Goal: Task Accomplishment & Management: Use online tool/utility

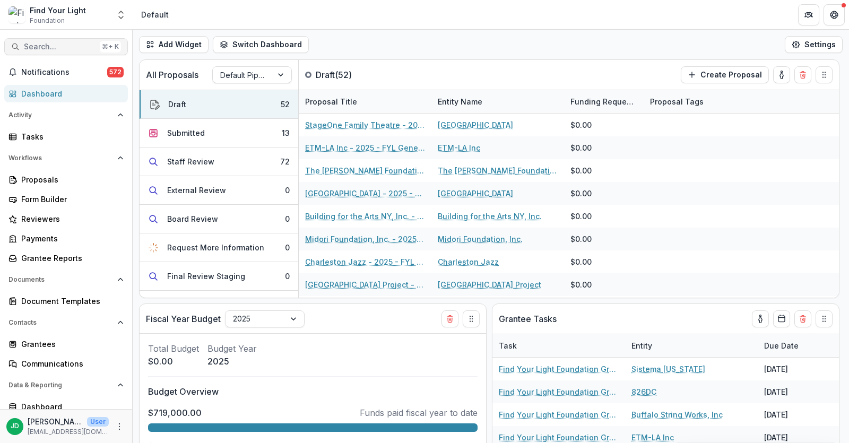
click at [22, 46] on button "Search... ⌘ + K" at bounding box center [66, 46] width 124 height 17
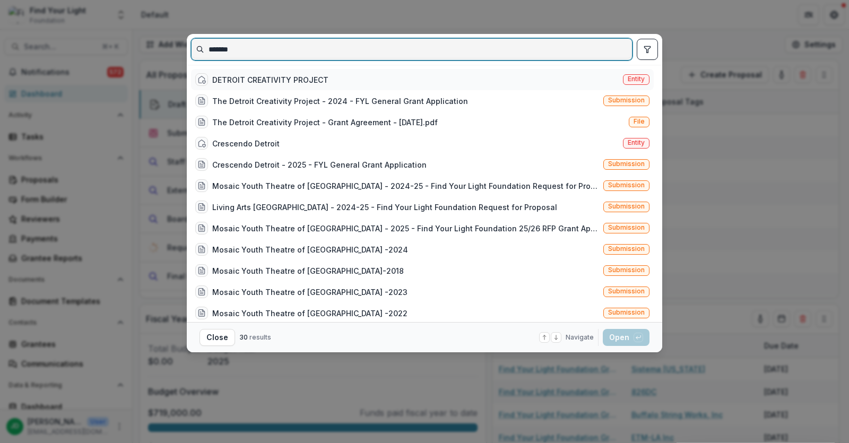
type input "*******"
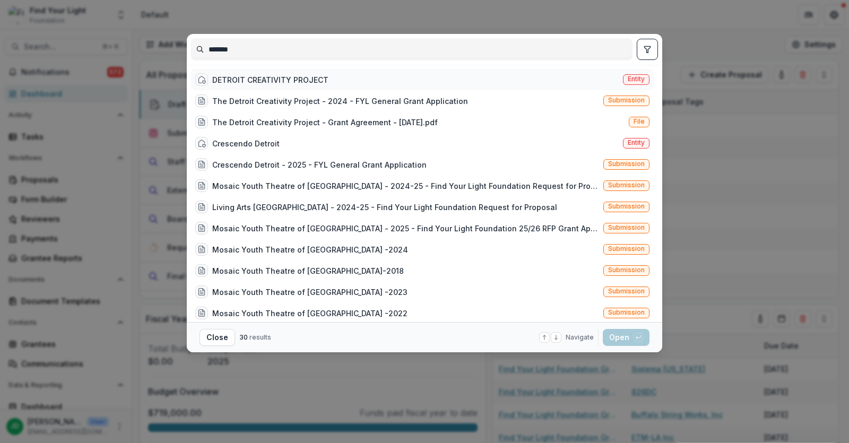
click at [267, 72] on div "DETROIT CREATIVITY PROJECT Entity" at bounding box center [422, 79] width 463 height 21
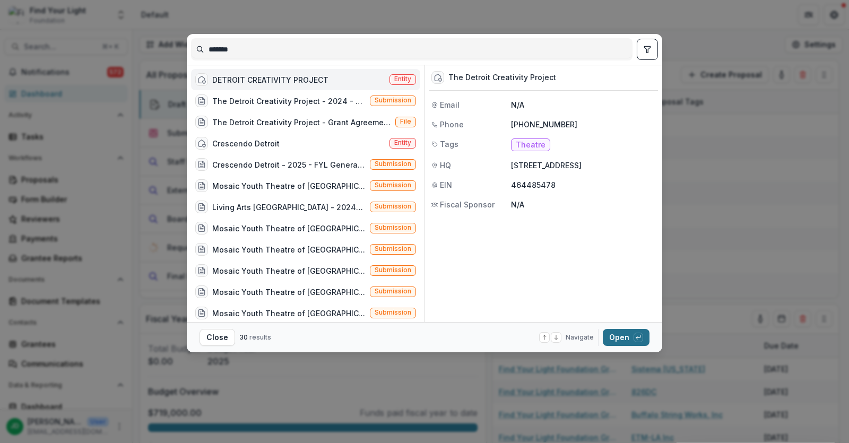
click at [613, 336] on button "Open with enter key" at bounding box center [626, 337] width 47 height 17
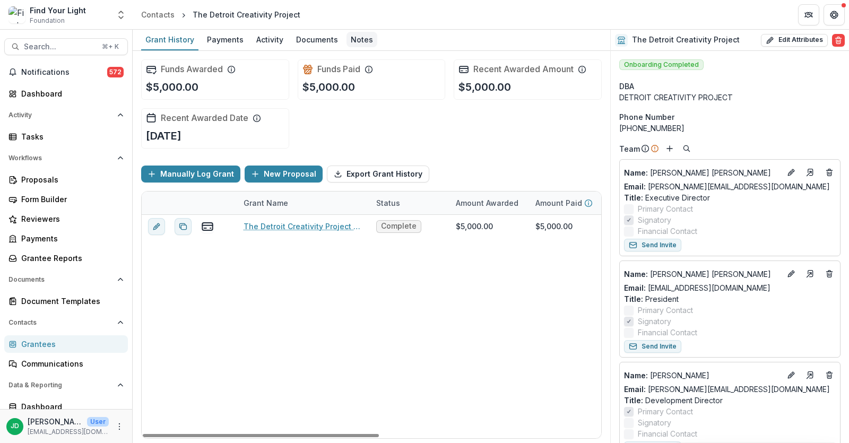
click at [359, 38] on div "Notes" at bounding box center [361, 39] width 31 height 15
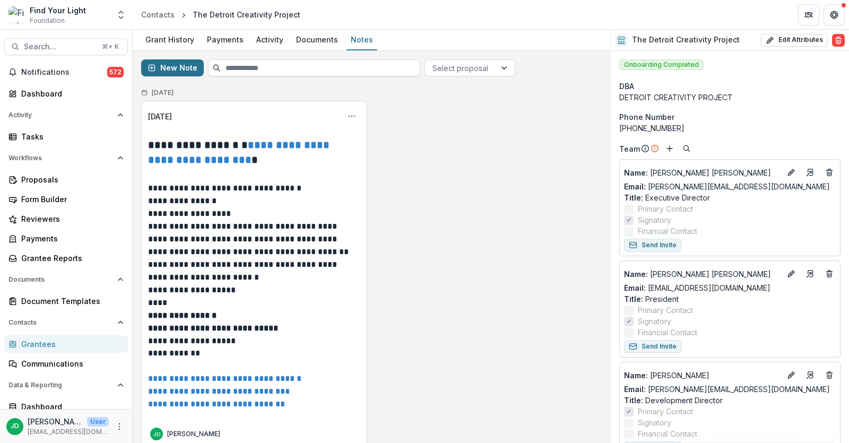
click at [164, 64] on button "New Note" at bounding box center [172, 67] width 63 height 17
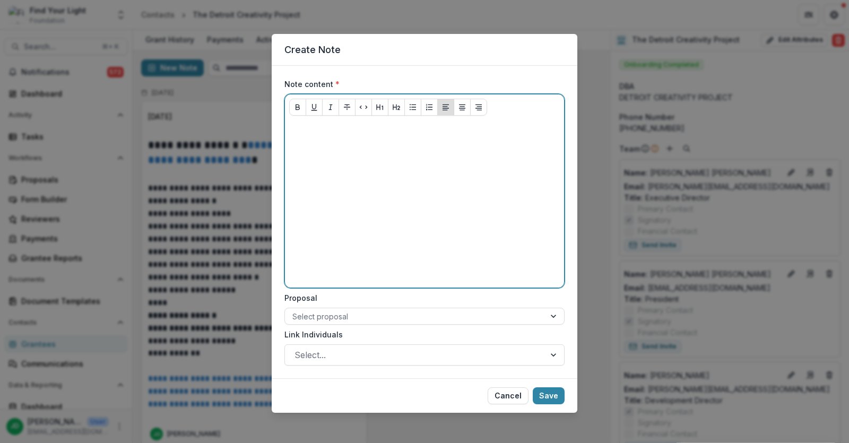
click at [302, 136] on div at bounding box center [424, 203] width 271 height 159
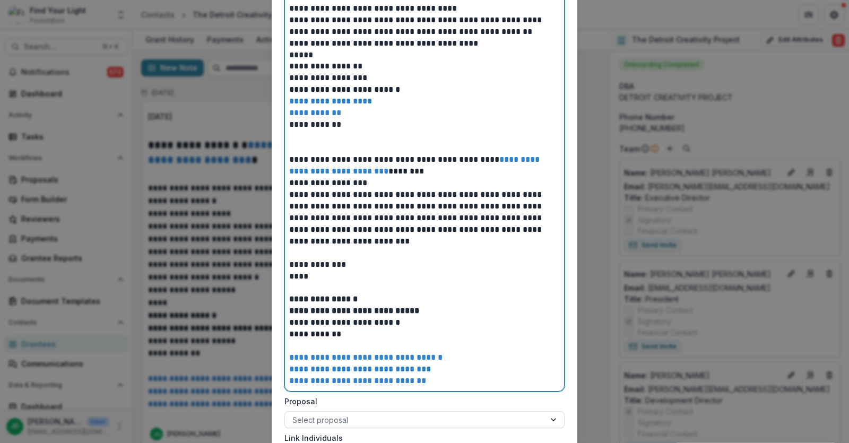
scroll to position [151, 0]
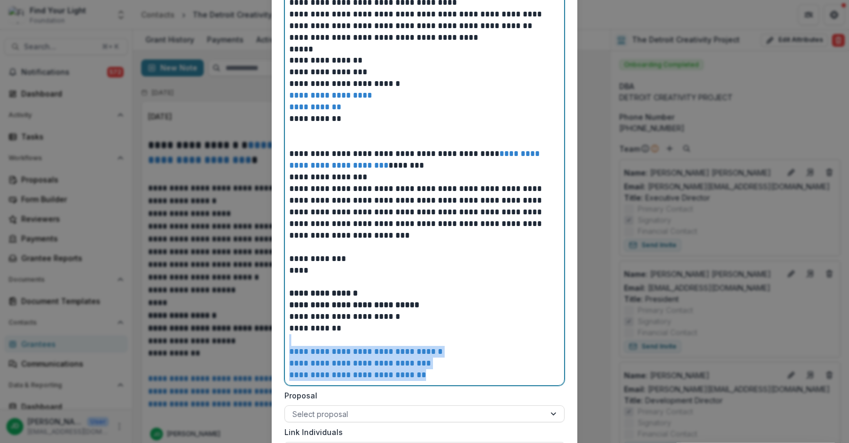
drag, startPoint x: 363, startPoint y: 334, endPoint x: 471, endPoint y: 378, distance: 116.1
click at [471, 378] on blockquote "**********" at bounding box center [424, 276] width 271 height 210
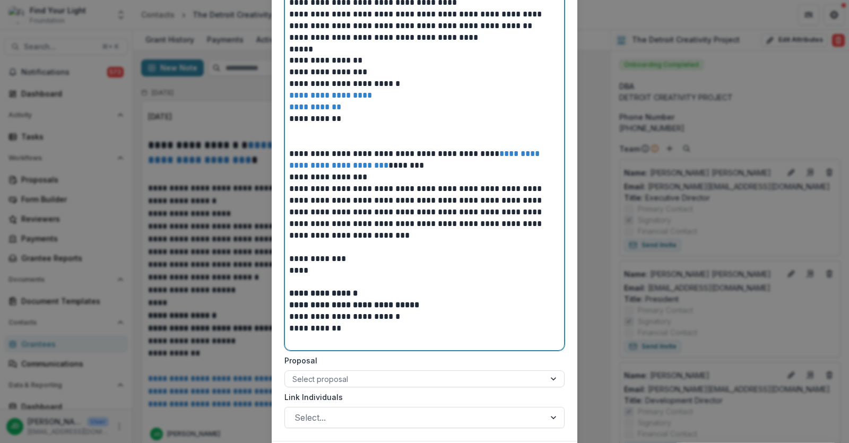
scroll to position [216, 0]
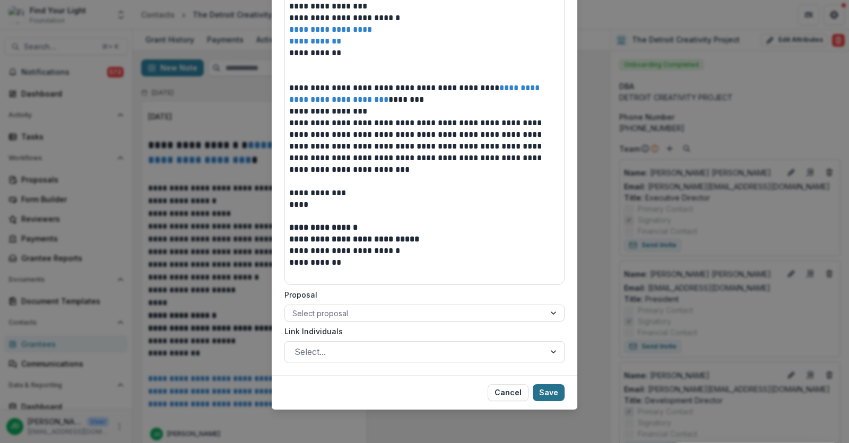
click at [550, 393] on button "Save" at bounding box center [549, 392] width 32 height 17
